Goal: Task Accomplishment & Management: Manage account settings

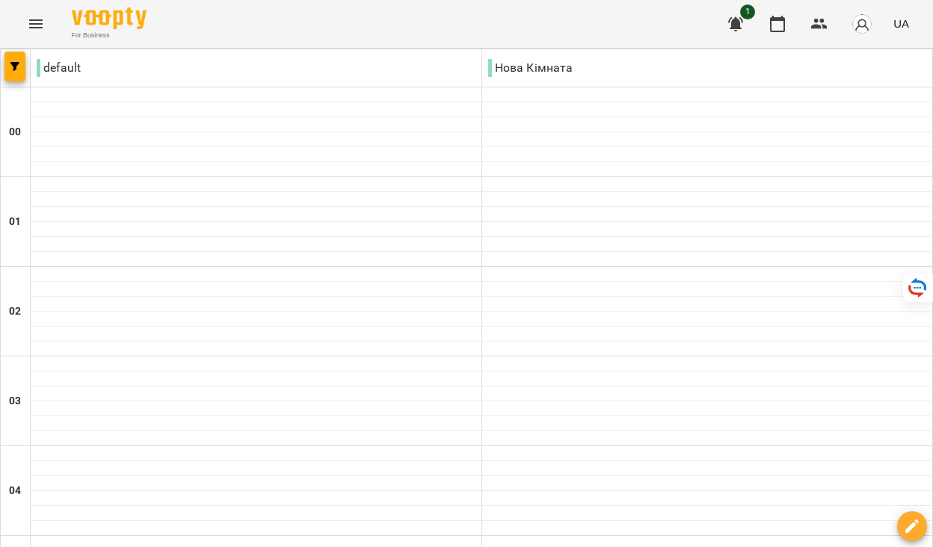
scroll to position [1281, 0]
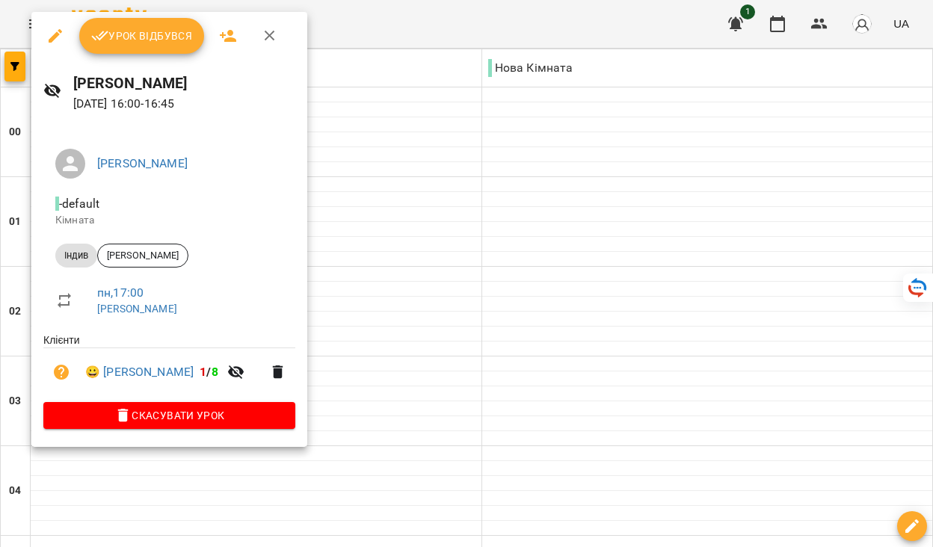
click at [156, 25] on button "Урок відбувся" at bounding box center [142, 36] width 126 height 36
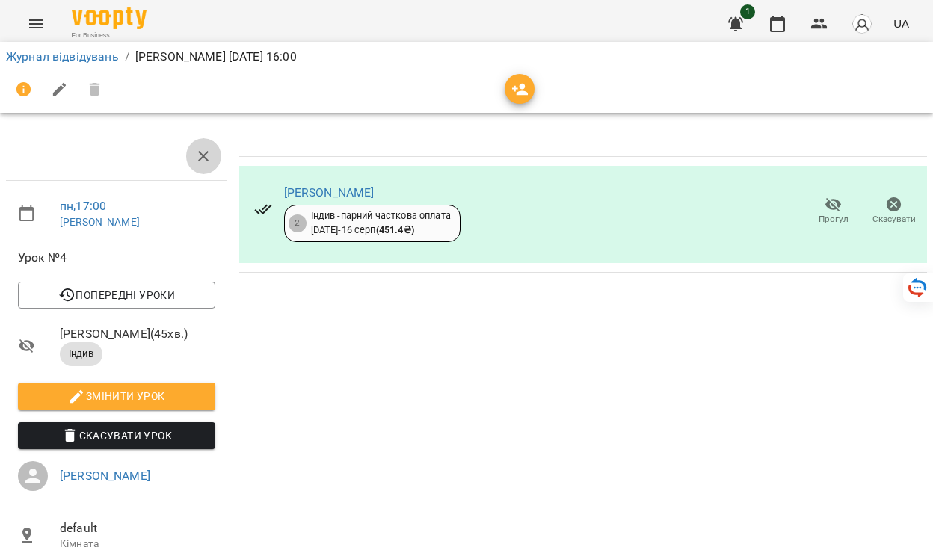
click at [203, 165] on icon "button" at bounding box center [203, 156] width 18 height 18
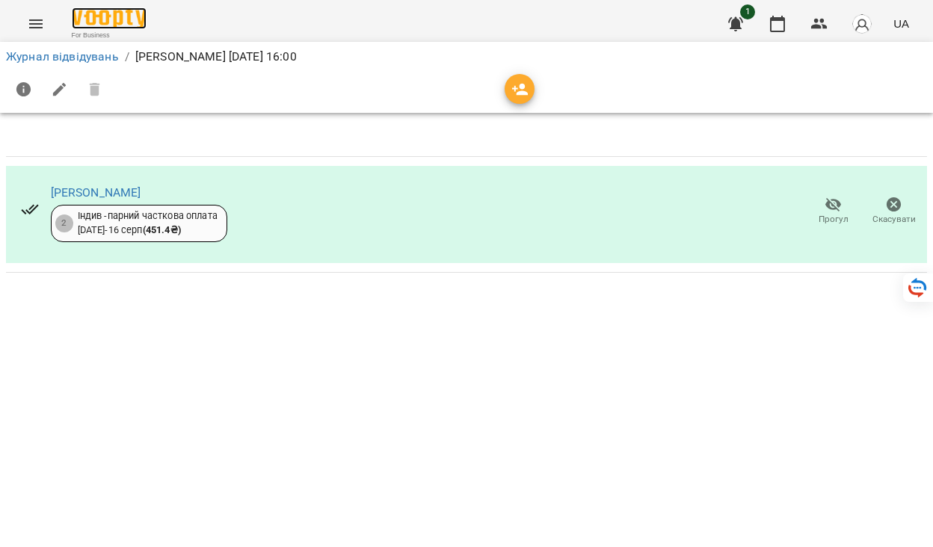
click at [111, 23] on img at bounding box center [109, 18] width 75 height 22
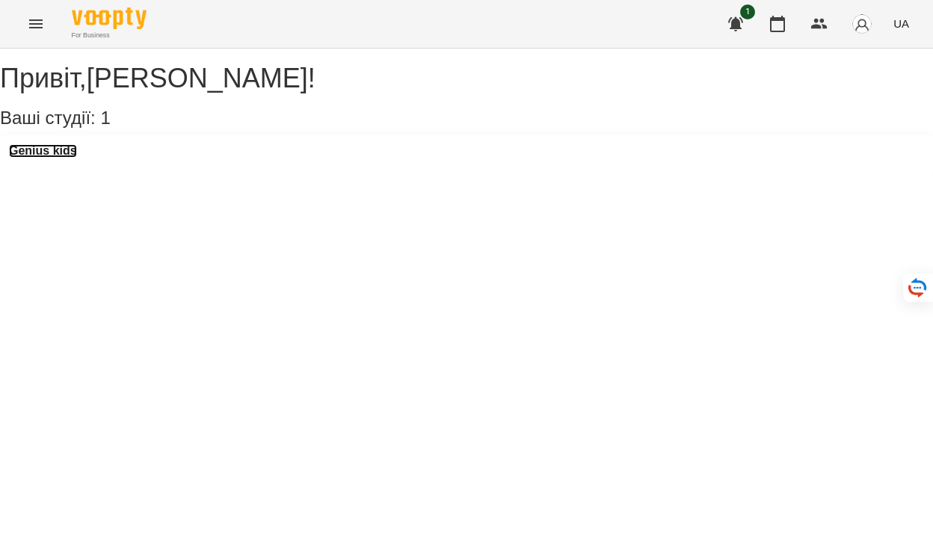
click at [77, 158] on h3 "Genius kids" at bounding box center [43, 150] width 68 height 13
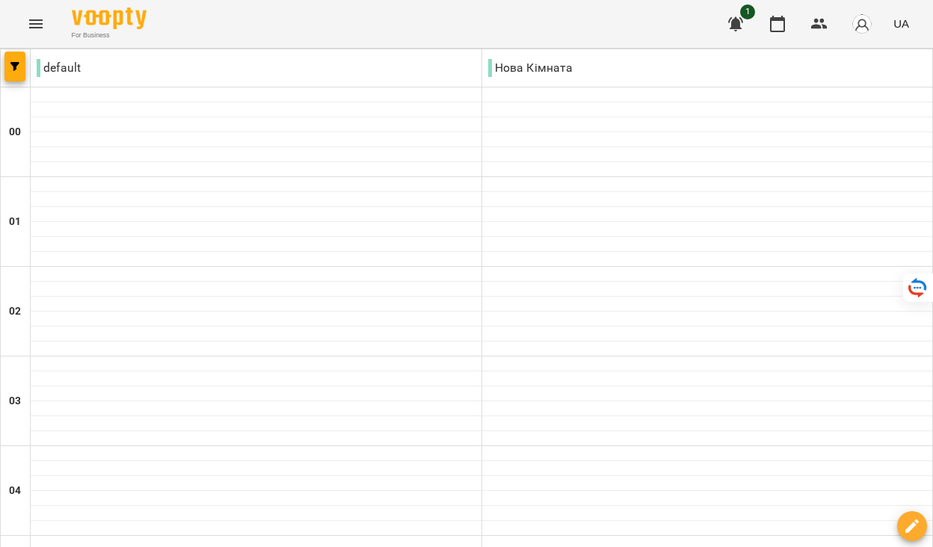
scroll to position [1312, 0]
